Goal: Transaction & Acquisition: Purchase product/service

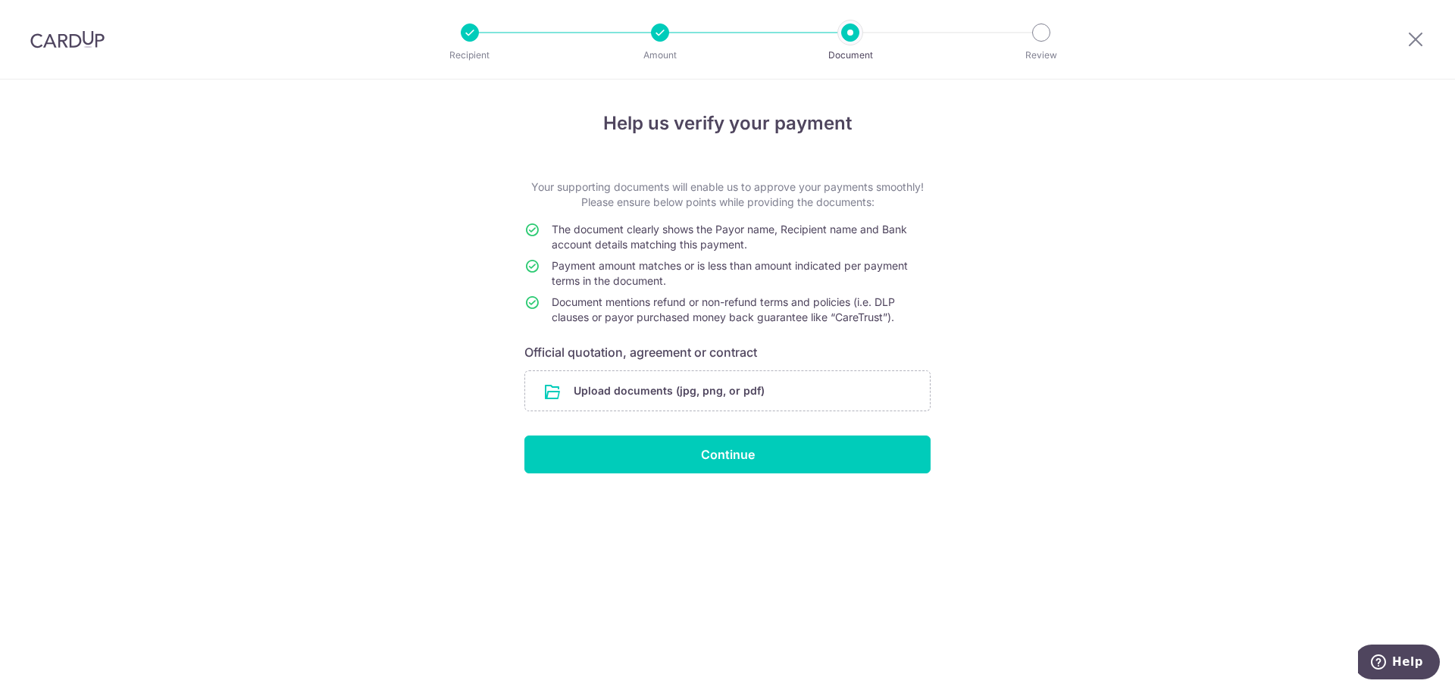
click at [7, 41] on div at bounding box center [67, 39] width 135 height 79
click at [40, 41] on img at bounding box center [67, 39] width 74 height 18
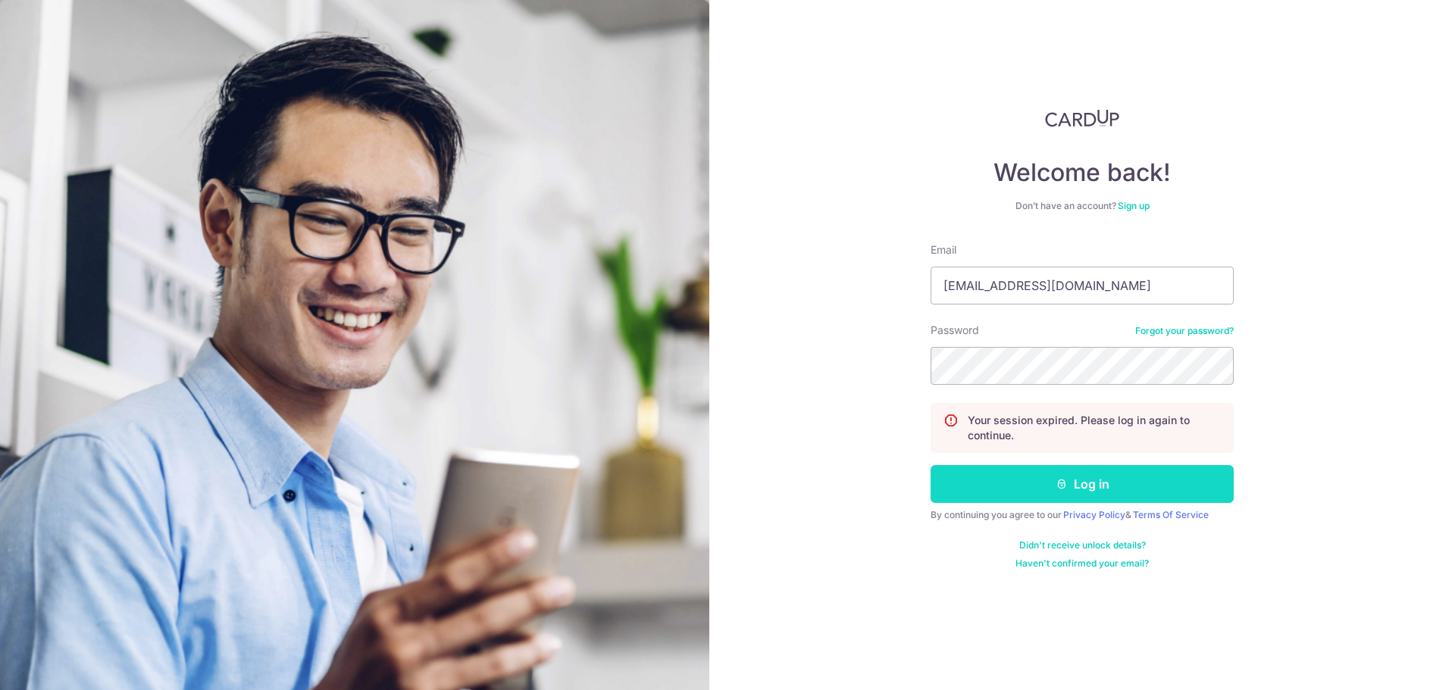
click at [1109, 501] on button "Log in" at bounding box center [1081, 484] width 303 height 38
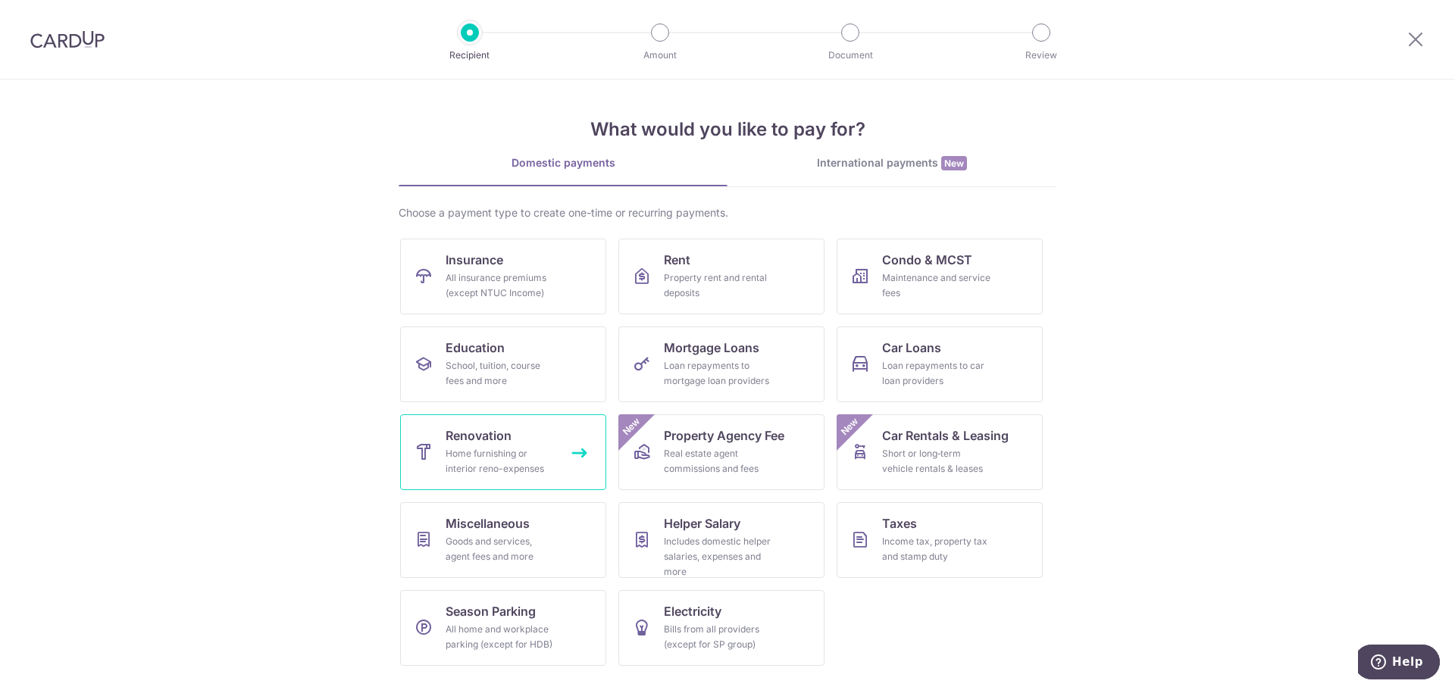
click at [558, 456] on link "Renovation Home furnishing or interior reno-expenses" at bounding box center [503, 452] width 206 height 76
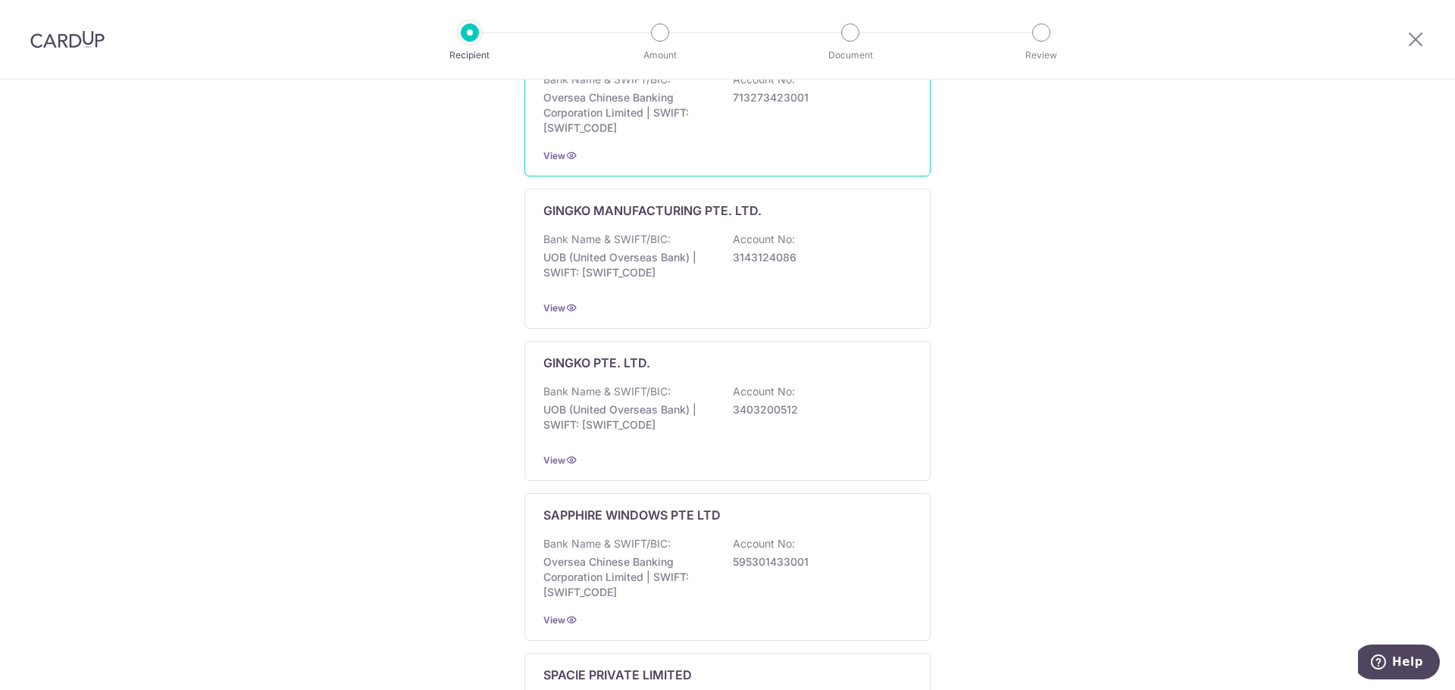
scroll to position [1061, 0]
